Goal: Find specific page/section: Find specific page/section

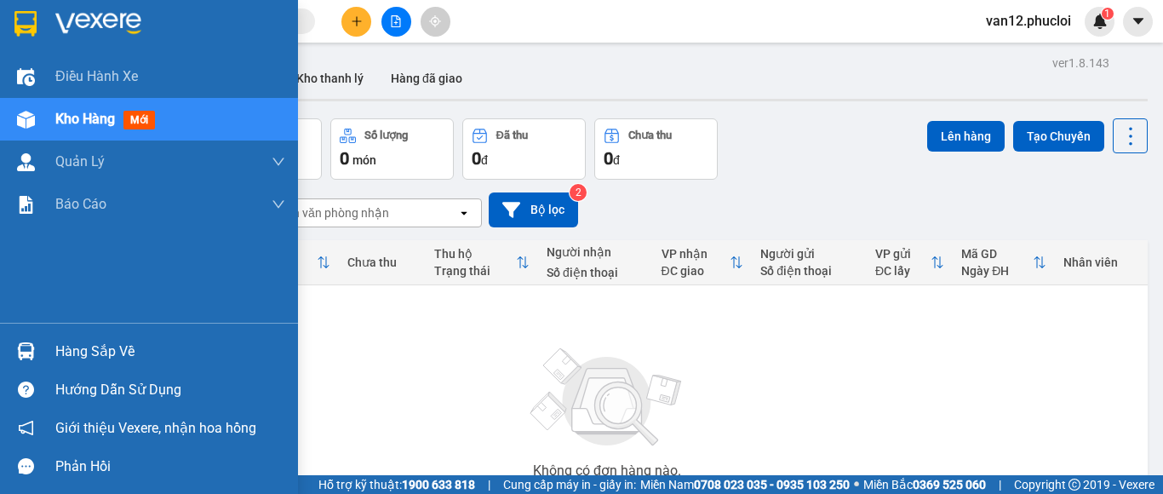
click at [24, 350] on img at bounding box center [26, 351] width 18 height 18
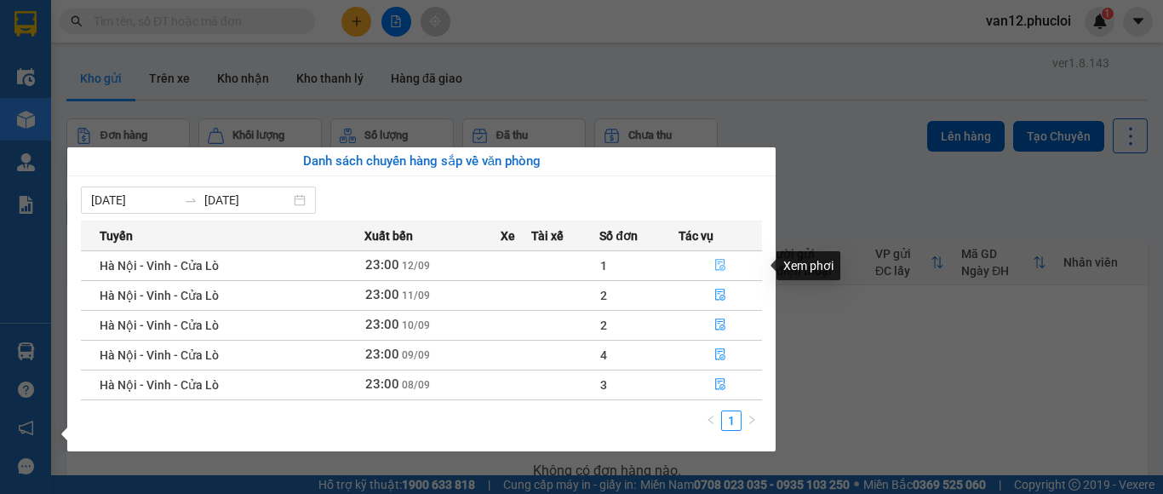
click at [716, 263] on icon "file-done" at bounding box center [720, 266] width 10 height 12
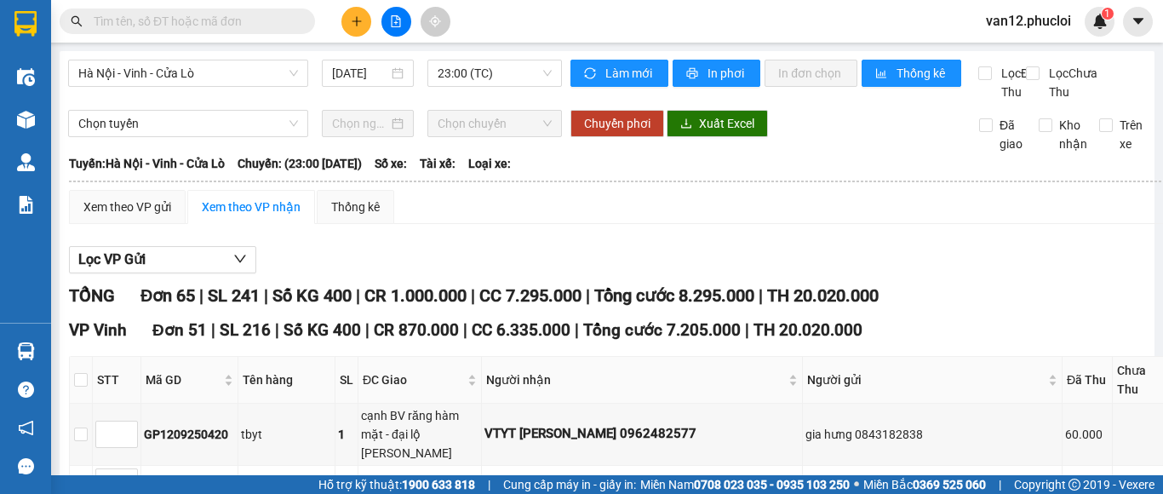
click at [1075, 272] on div "Lọc VP Gửi" at bounding box center [711, 260] width 1284 height 28
